Goal: Check status: Check status

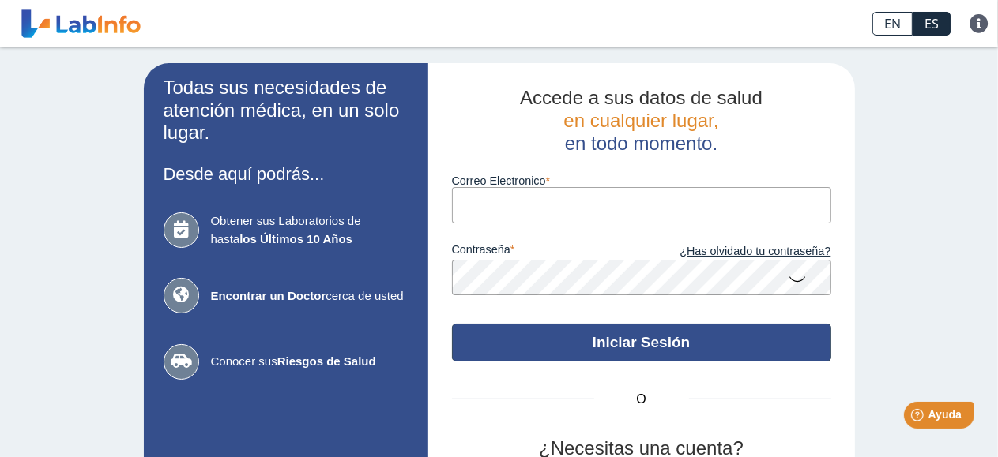
type input "[EMAIL_ADDRESS][DOMAIN_NAME]"
click at [689, 340] on button "Iniciar Sesión" at bounding box center [641, 343] width 379 height 38
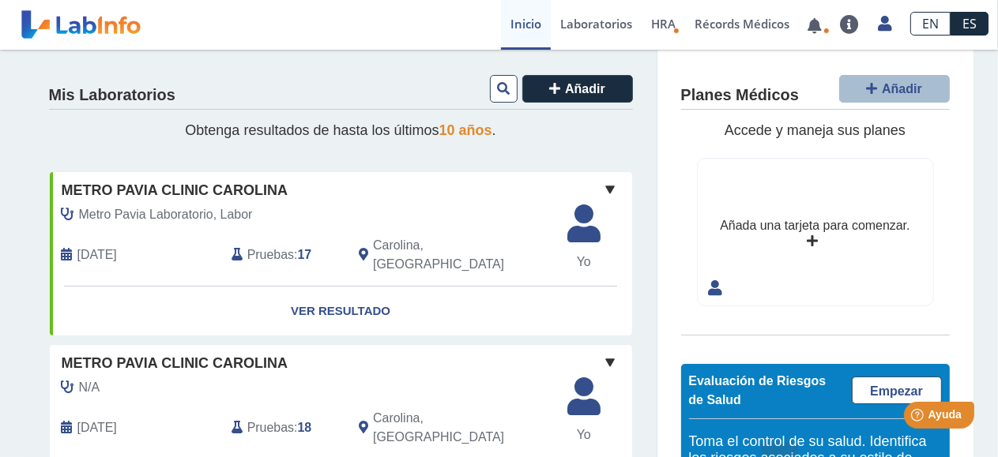
scroll to position [79, 0]
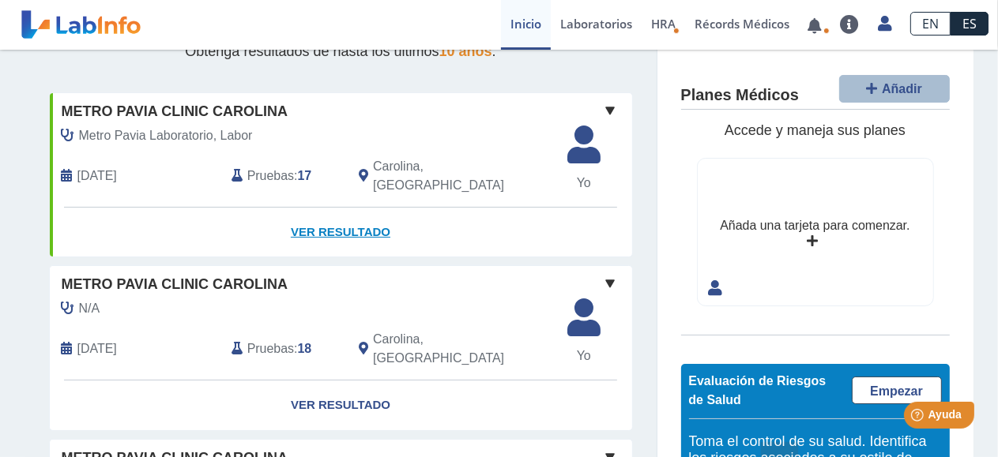
click at [356, 220] on link "Ver Resultado" at bounding box center [341, 233] width 582 height 50
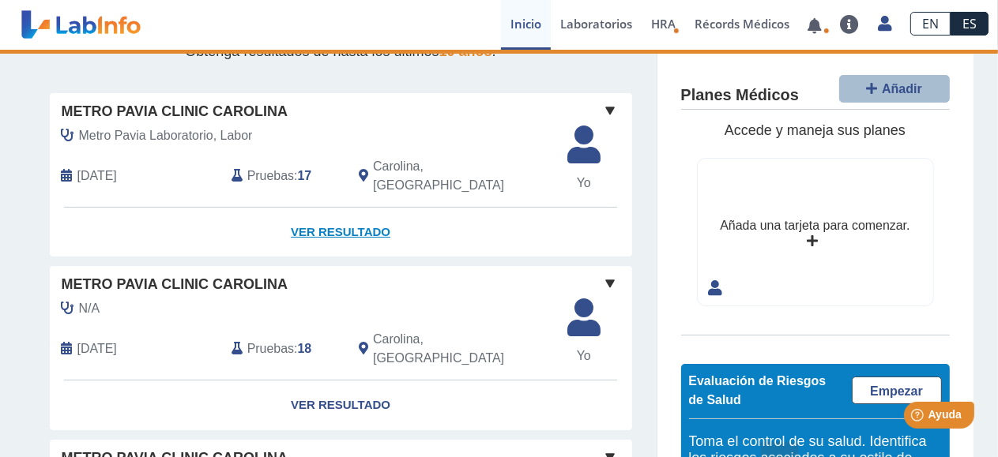
click at [354, 216] on link "Ver Resultado" at bounding box center [341, 233] width 582 height 50
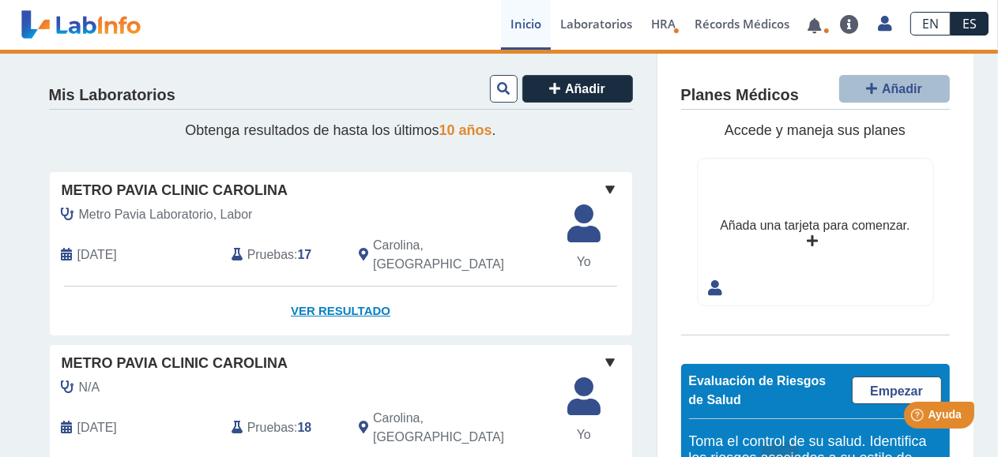
click at [344, 297] on link "Ver Resultado" at bounding box center [341, 312] width 582 height 50
click at [344, 292] on link "Ver Resultado" at bounding box center [341, 312] width 582 height 50
click at [341, 291] on link "Ver Resultado" at bounding box center [341, 312] width 582 height 50
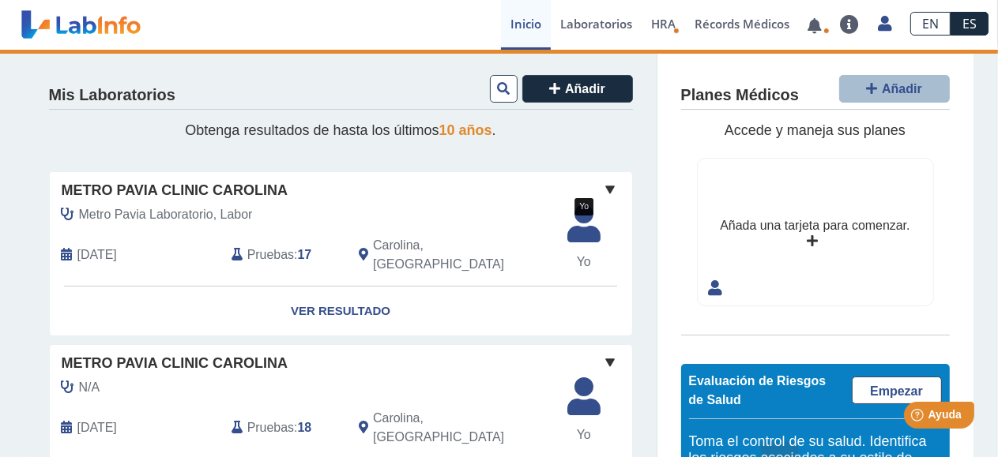
click at [582, 237] on icon at bounding box center [584, 228] width 52 height 47
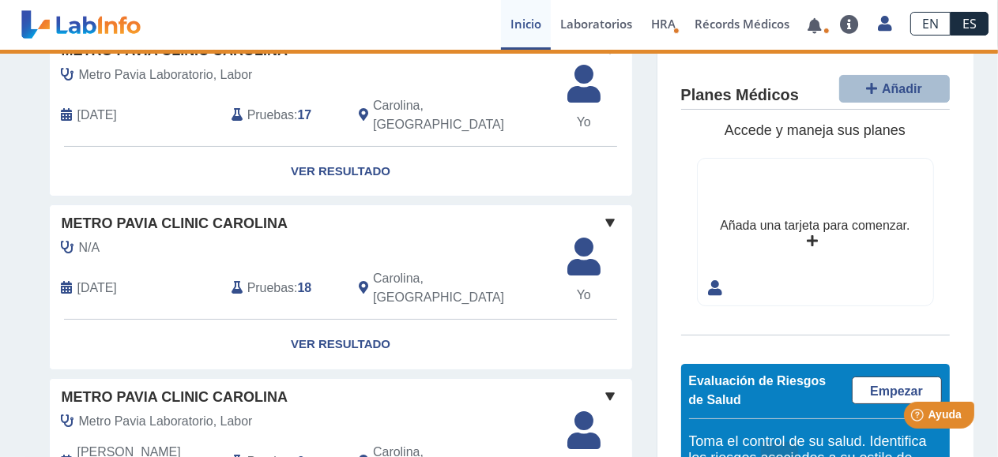
scroll to position [158, 0]
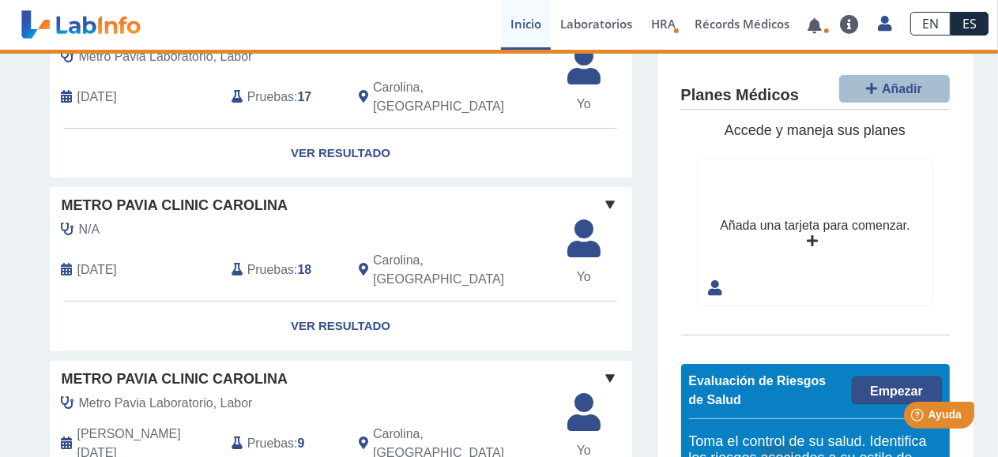
click at [872, 393] on span "Empezar" at bounding box center [896, 391] width 53 height 13
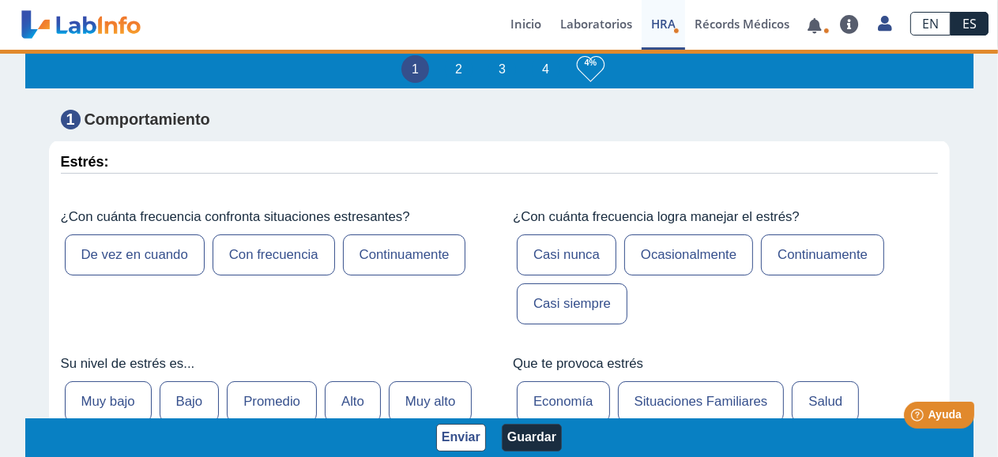
scroll to position [553, 0]
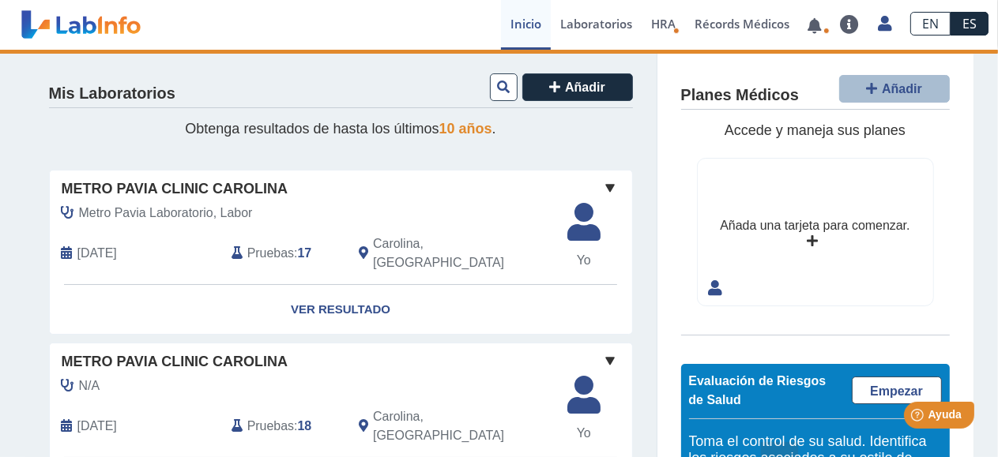
click at [265, 246] on span "Pruebas" at bounding box center [270, 253] width 47 height 19
click at [250, 244] on span "Pruebas" at bounding box center [270, 253] width 47 height 19
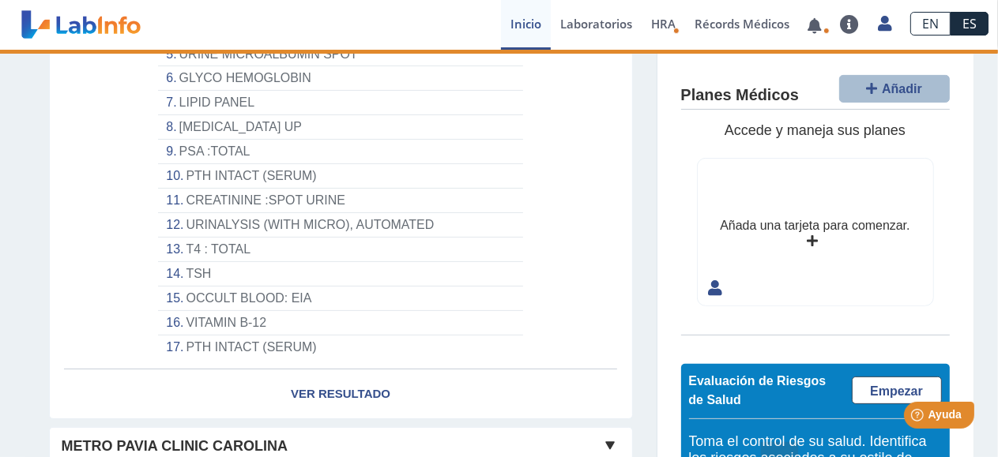
scroll to position [397, 0]
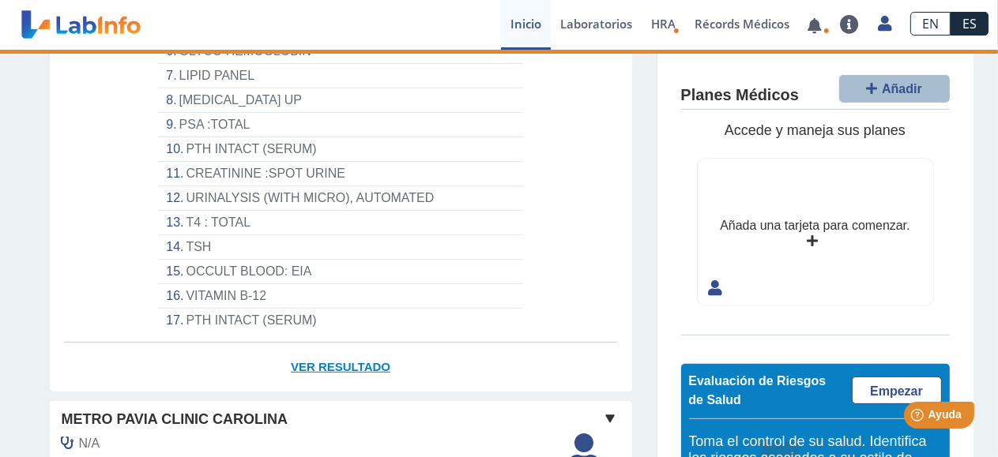
click at [354, 356] on link "Ver Resultado" at bounding box center [341, 368] width 582 height 50
click at [354, 347] on link "Ver Resultado" at bounding box center [341, 368] width 582 height 50
click at [310, 344] on link "Ver Resultado" at bounding box center [341, 368] width 582 height 50
click at [256, 309] on li "PTH INTACT (SERUM)" at bounding box center [340, 321] width 364 height 24
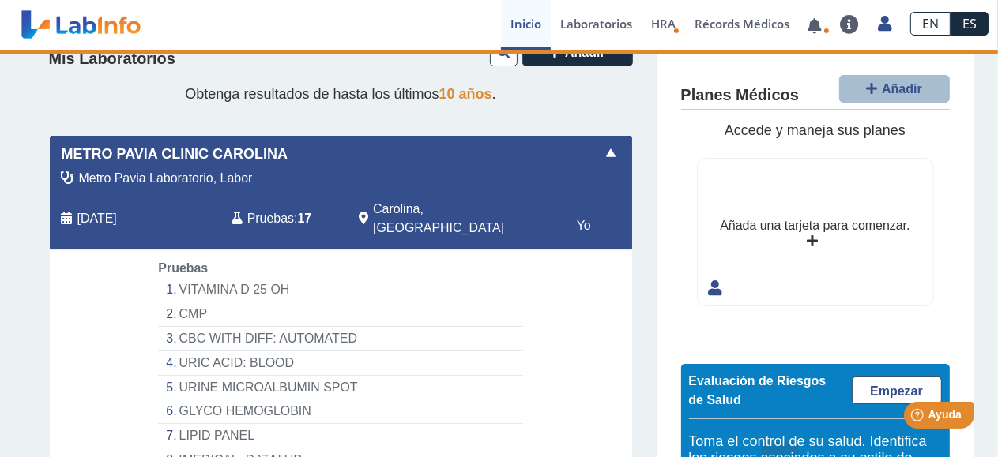
scroll to position [0, 0]
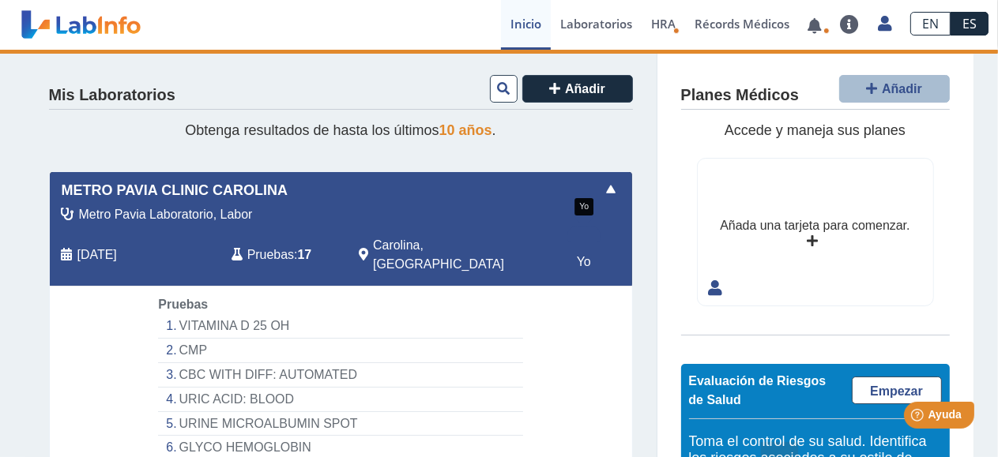
click at [575, 261] on span "Yo" at bounding box center [584, 262] width 52 height 19
click at [604, 188] on span at bounding box center [610, 189] width 19 height 19
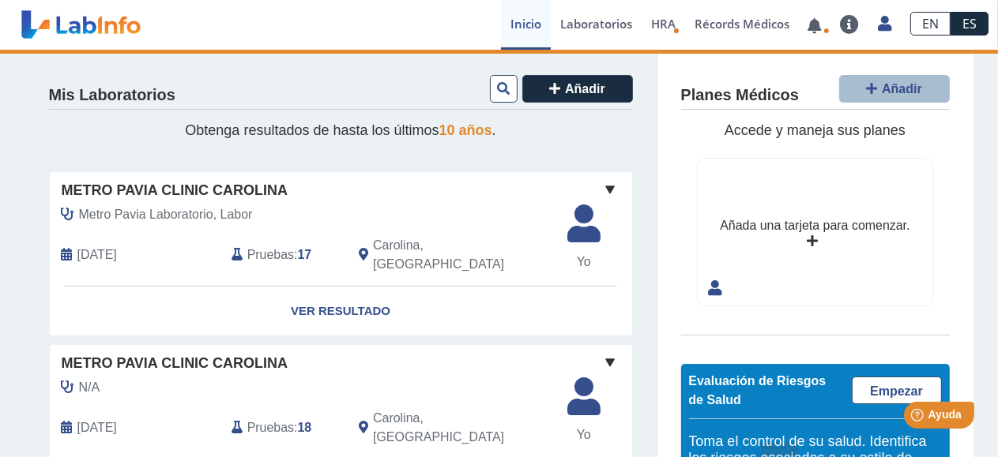
click at [259, 246] on span "Pruebas" at bounding box center [270, 255] width 47 height 19
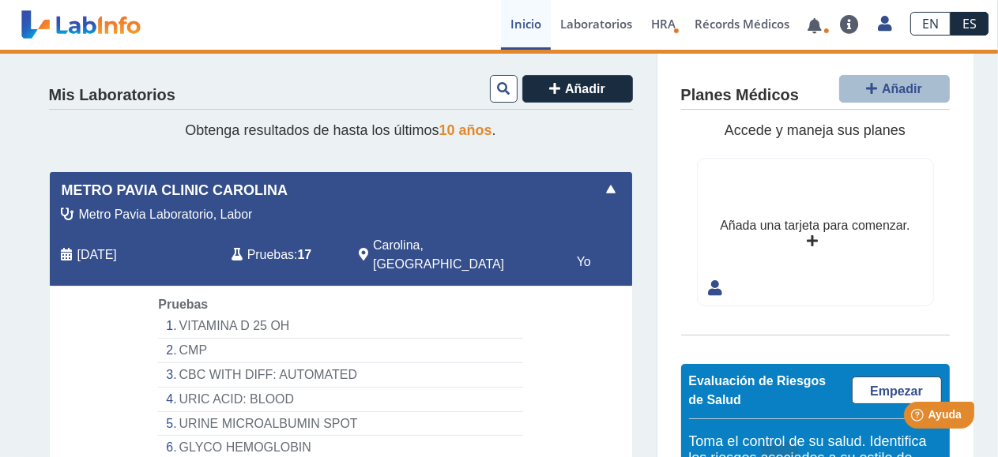
click at [270, 247] on span "Pruebas" at bounding box center [270, 255] width 47 height 19
click at [568, 90] on span "Añadir" at bounding box center [585, 88] width 40 height 13
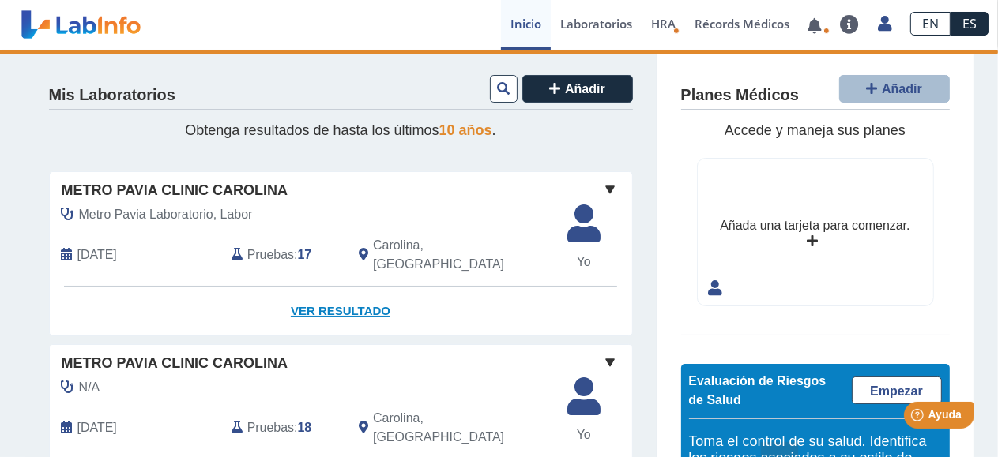
click at [331, 294] on link "Ver Resultado" at bounding box center [341, 312] width 582 height 50
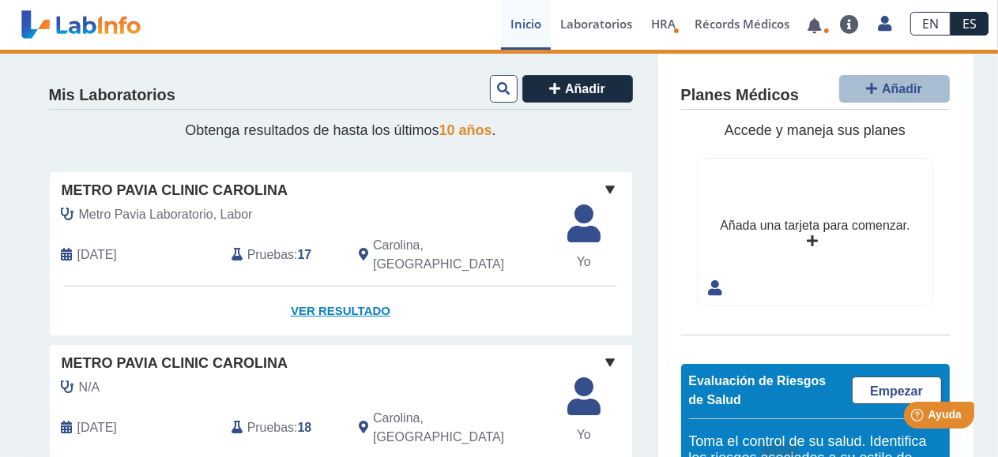
click at [331, 294] on link "Ver Resultado" at bounding box center [341, 312] width 582 height 50
click at [64, 249] on icon at bounding box center [67, 255] width 11 height 13
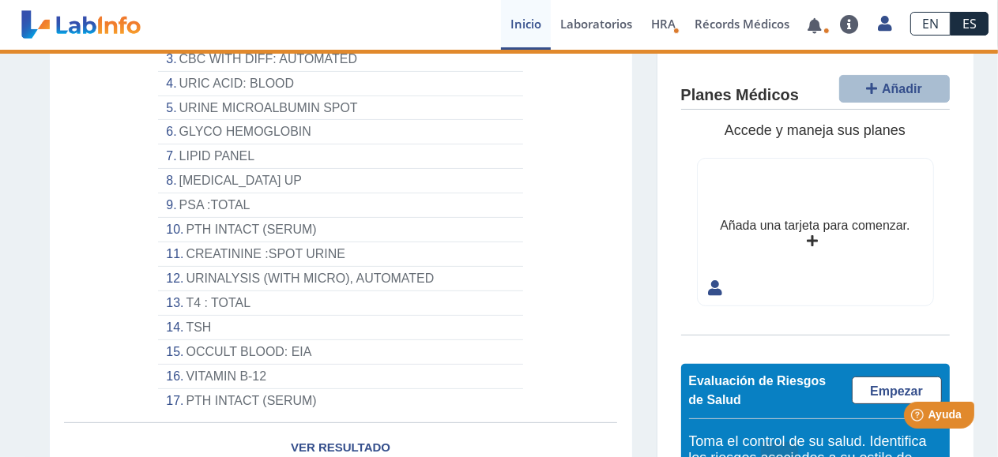
scroll to position [395, 0]
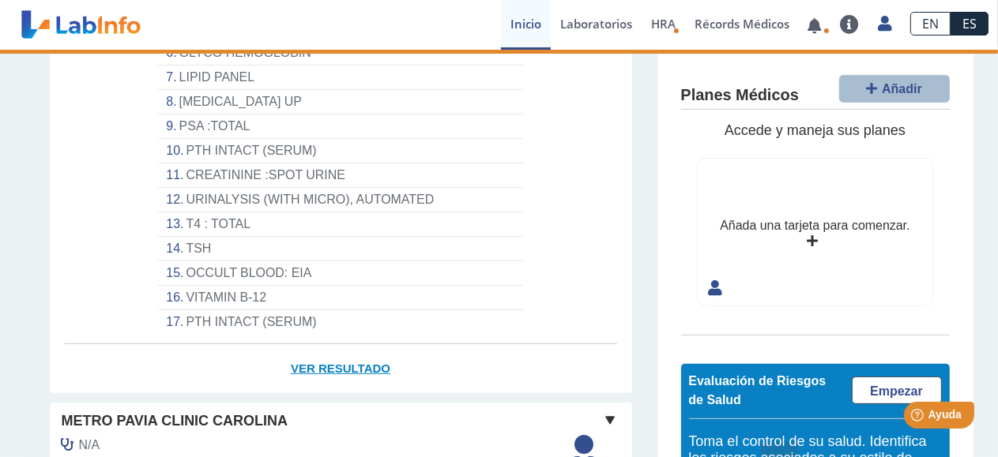
click at [319, 349] on link "Ver Resultado" at bounding box center [341, 369] width 582 height 50
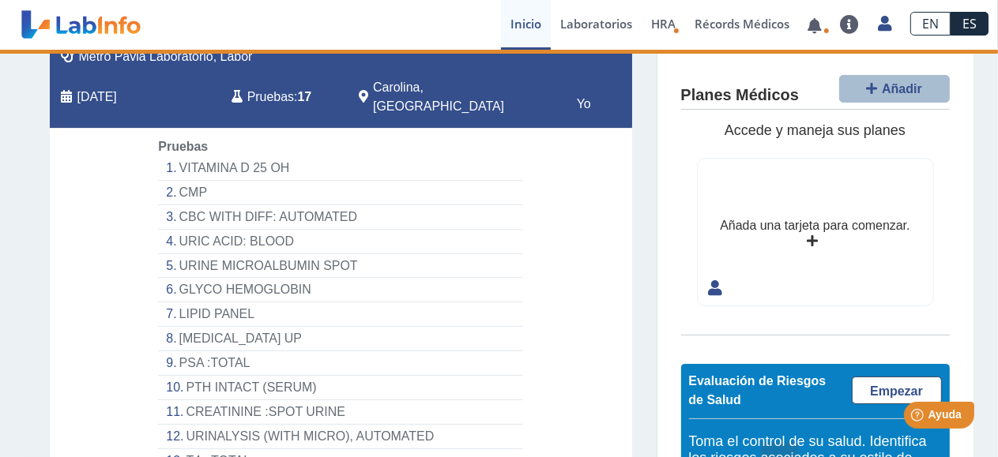
scroll to position [158, 0]
click at [239, 156] on li "VITAMINA D 25 OH" at bounding box center [340, 168] width 364 height 24
click at [146, 138] on div "Pruebas VITAMINA D 25 OH CMP CBC WITH DIFF: AUTOMATED URIC ACID: BLOOD URINE MI…" at bounding box center [340, 354] width 388 height 434
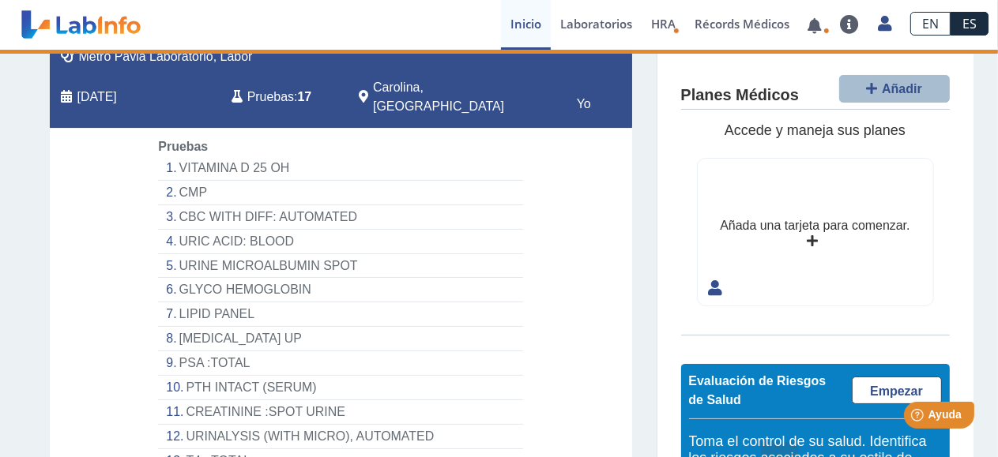
drag, startPoint x: 152, startPoint y: 140, endPoint x: 224, endPoint y: 152, distance: 73.0
click at [174, 144] on div "Pruebas VITAMINA D 25 OH CMP CBC WITH DIFF: AUTOMATED URIC ACID: BLOOD URINE MI…" at bounding box center [340, 354] width 388 height 434
click at [348, 181] on li "CMP" at bounding box center [340, 193] width 364 height 24
click at [509, 207] on li "CBC WITH DIFF: AUTOMATED" at bounding box center [340, 217] width 364 height 24
click at [509, 206] on li "CBC WITH DIFF: AUTOMATED" at bounding box center [340, 217] width 364 height 24
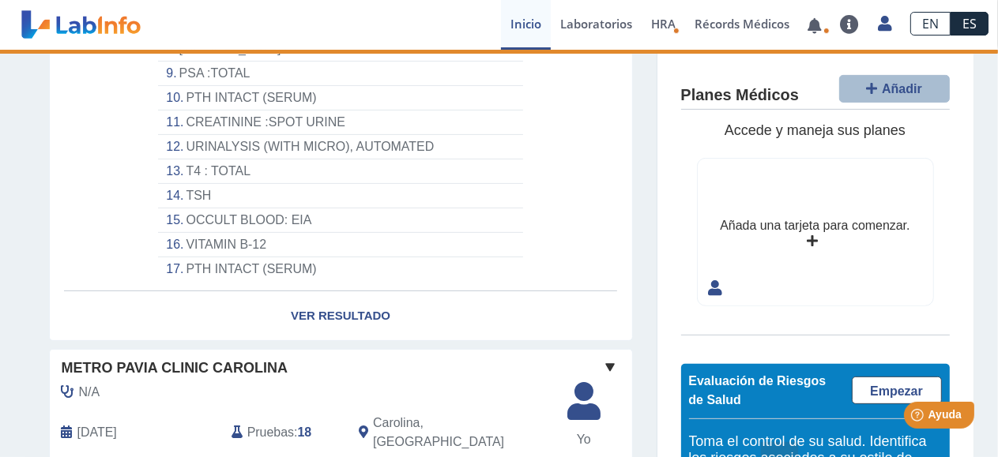
scroll to position [474, 0]
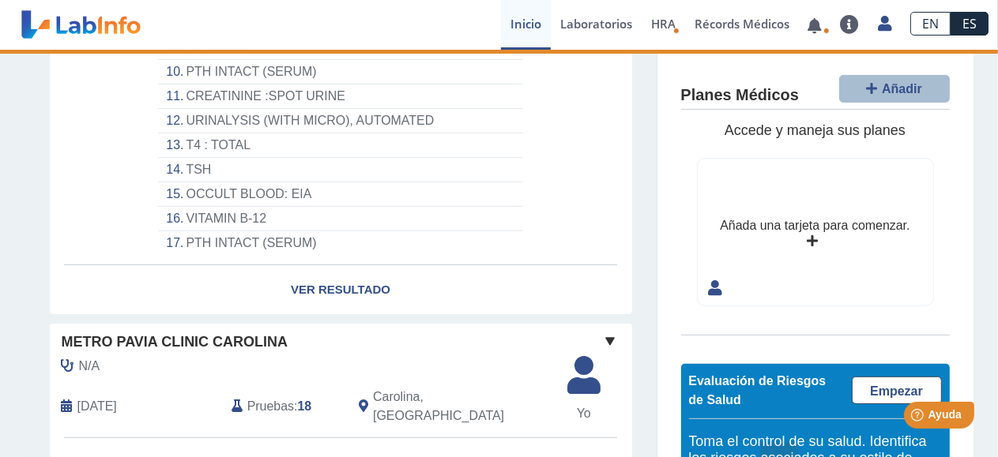
click at [259, 232] on li "PTH INTACT (SERUM)" at bounding box center [340, 244] width 364 height 24
click at [362, 277] on link "Ver Resultado" at bounding box center [341, 290] width 582 height 50
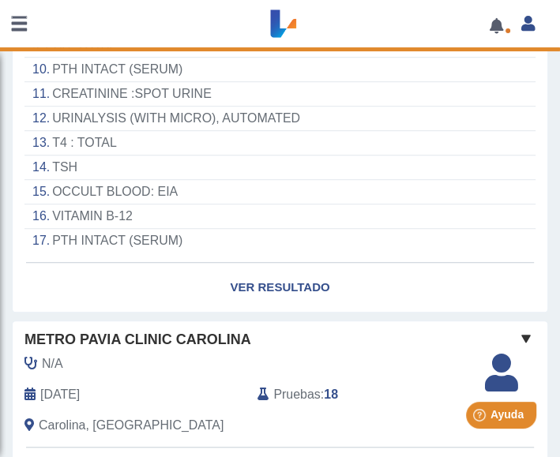
click at [514, 122] on li "URINALYSIS (WITH MICRO), AUTOMATED" at bounding box center [279, 119] width 511 height 24
click at [277, 273] on link "Ver Resultado" at bounding box center [280, 288] width 535 height 50
click at [276, 281] on link "Ver Resultado" at bounding box center [280, 288] width 535 height 50
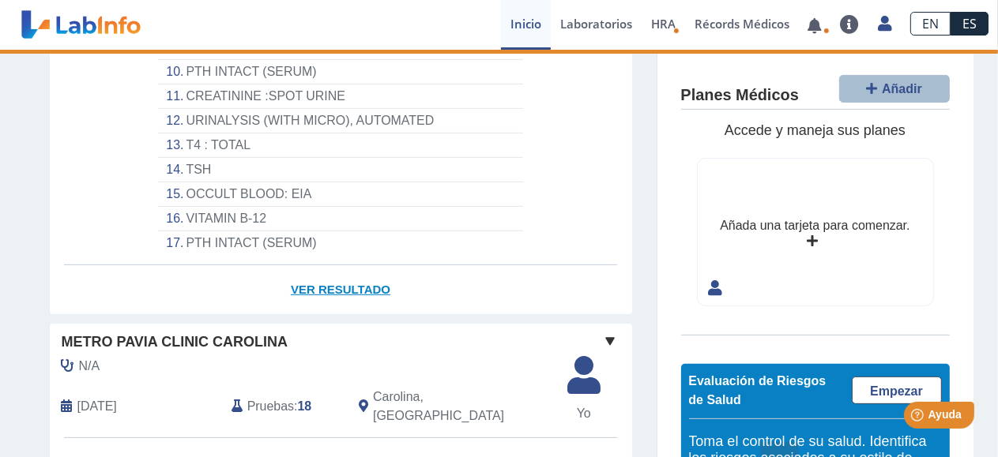
click at [303, 271] on link "Ver Resultado" at bounding box center [341, 290] width 582 height 50
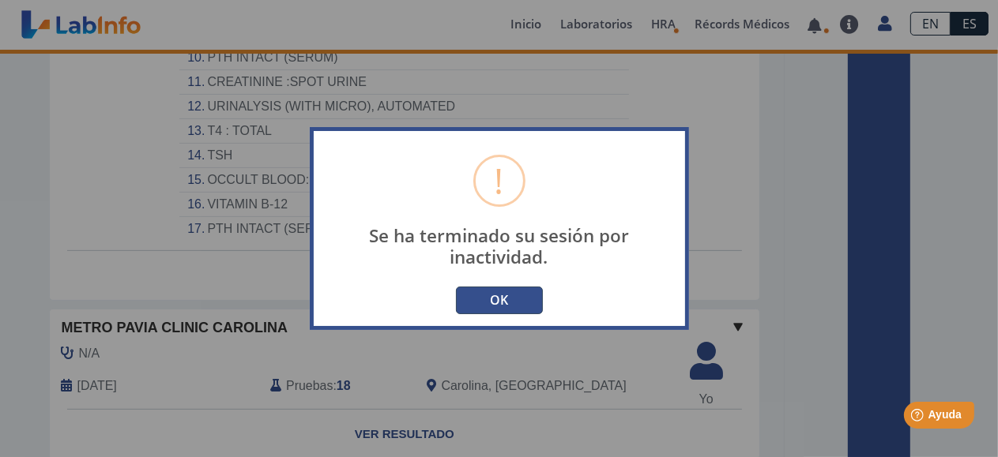
type input "[EMAIL_ADDRESS][DOMAIN_NAME]"
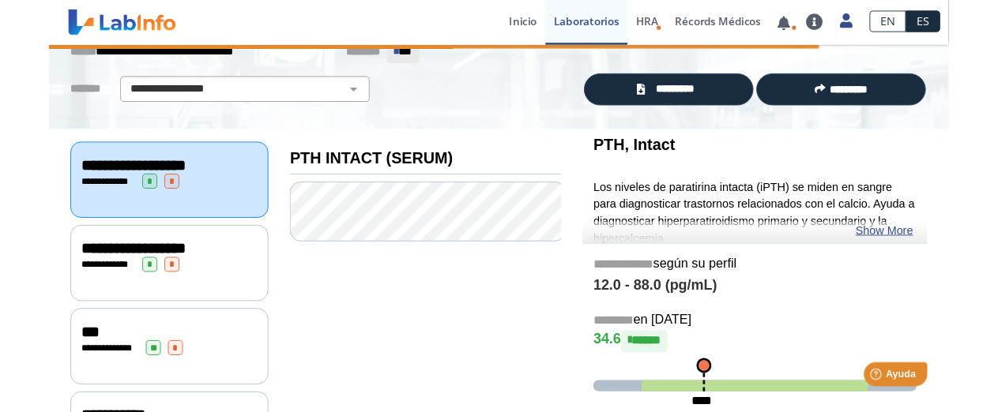
scroll to position [85, 0]
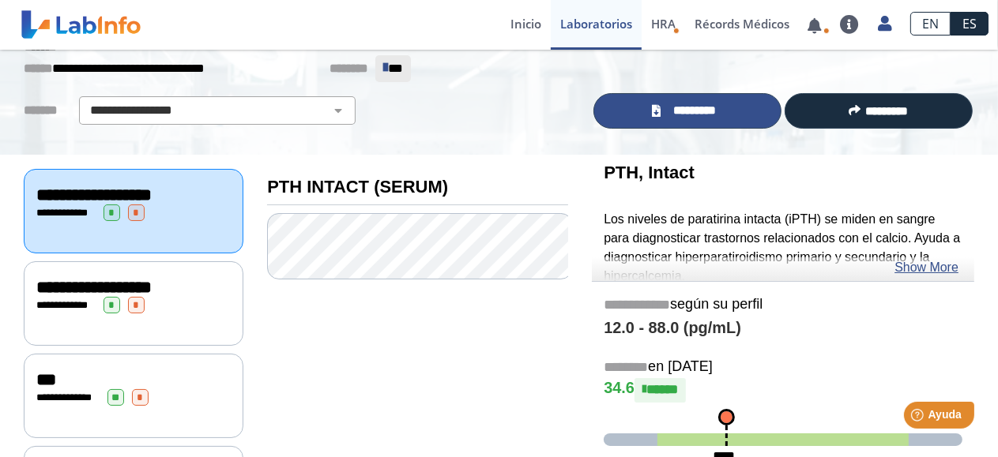
click at [687, 117] on span "*********" at bounding box center [694, 111] width 58 height 18
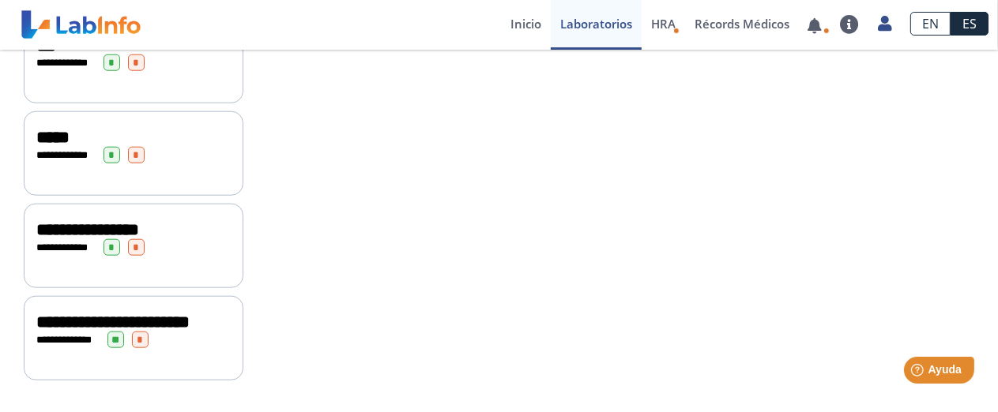
scroll to position [1473, 0]
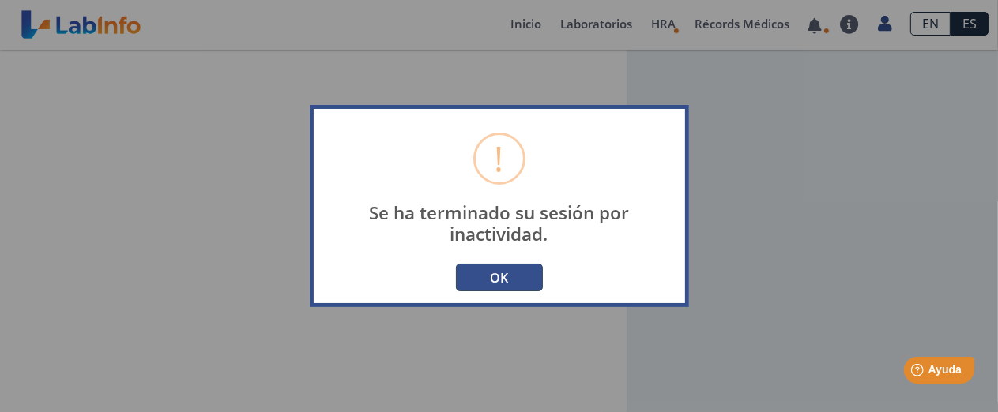
type input "[EMAIL_ADDRESS][DOMAIN_NAME]"
